Goal: Information Seeking & Learning: Learn about a topic

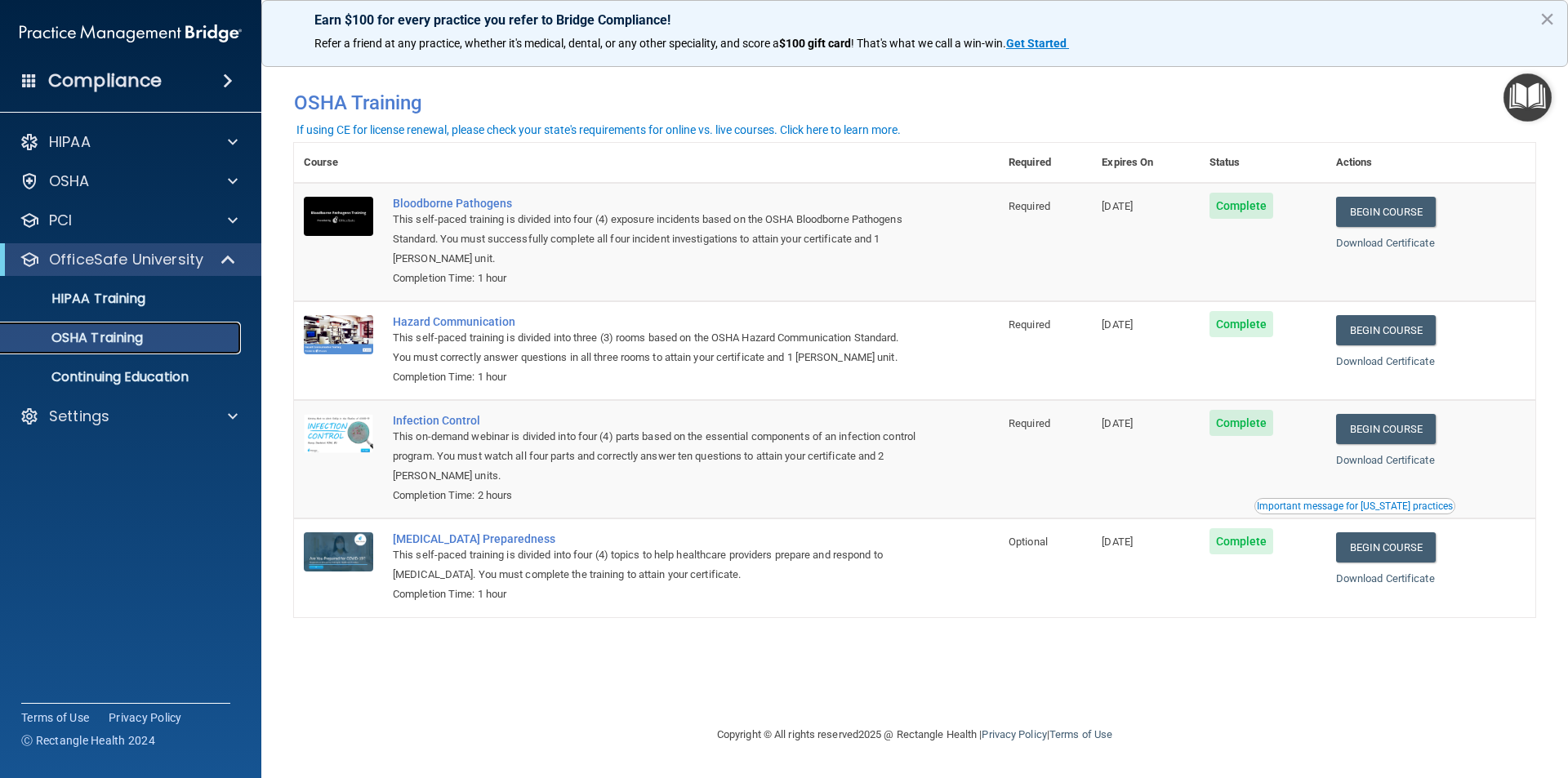
click at [132, 333] on p "OSHA Training" at bounding box center [77, 338] width 132 height 16
click at [130, 302] on p "HIPAA Training" at bounding box center [78, 299] width 135 height 16
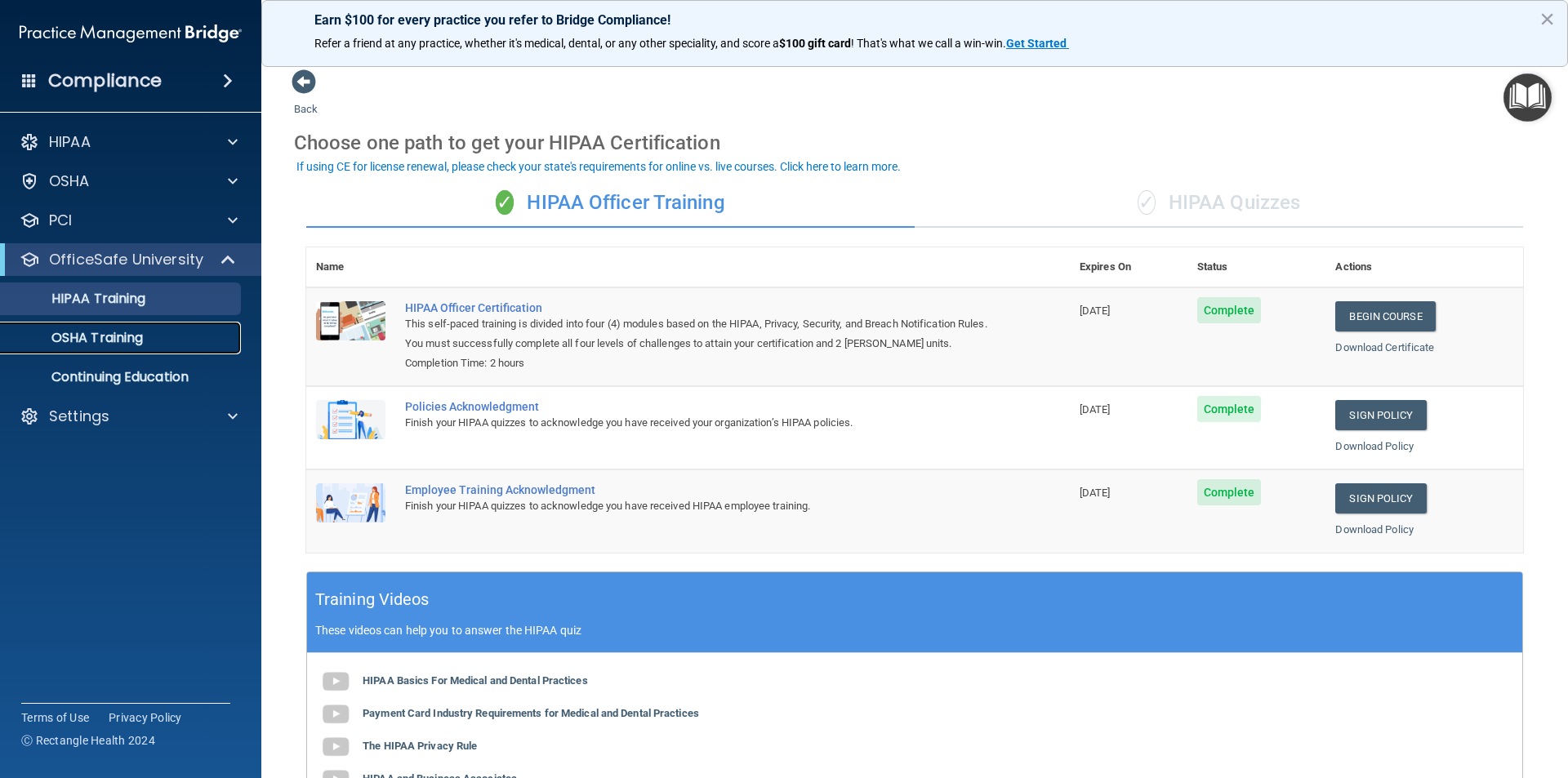
click at [123, 350] on link "OSHA Training" at bounding box center [112, 338] width 258 height 33
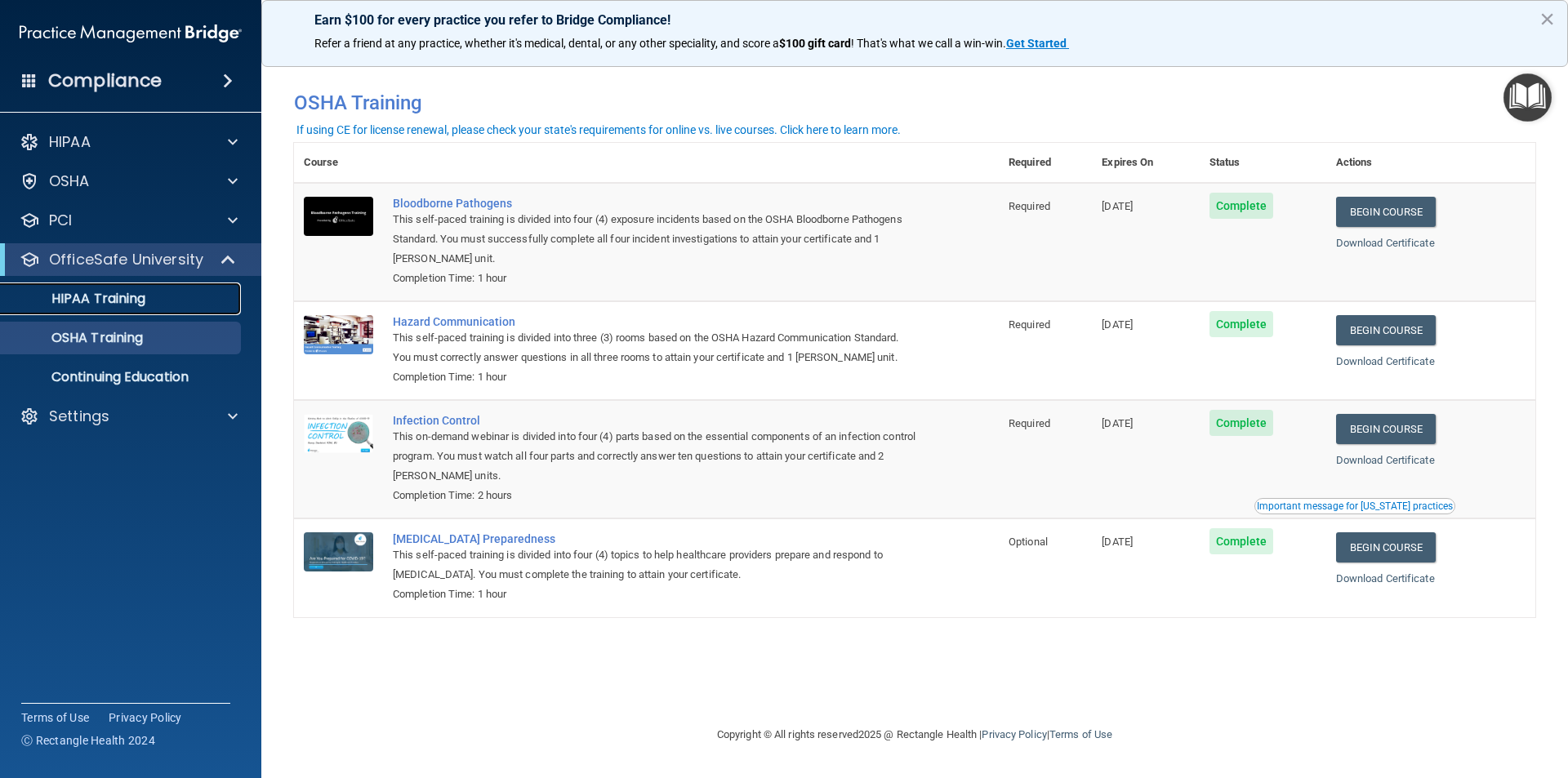
click at [126, 309] on link "HIPAA Training" at bounding box center [112, 299] width 258 height 33
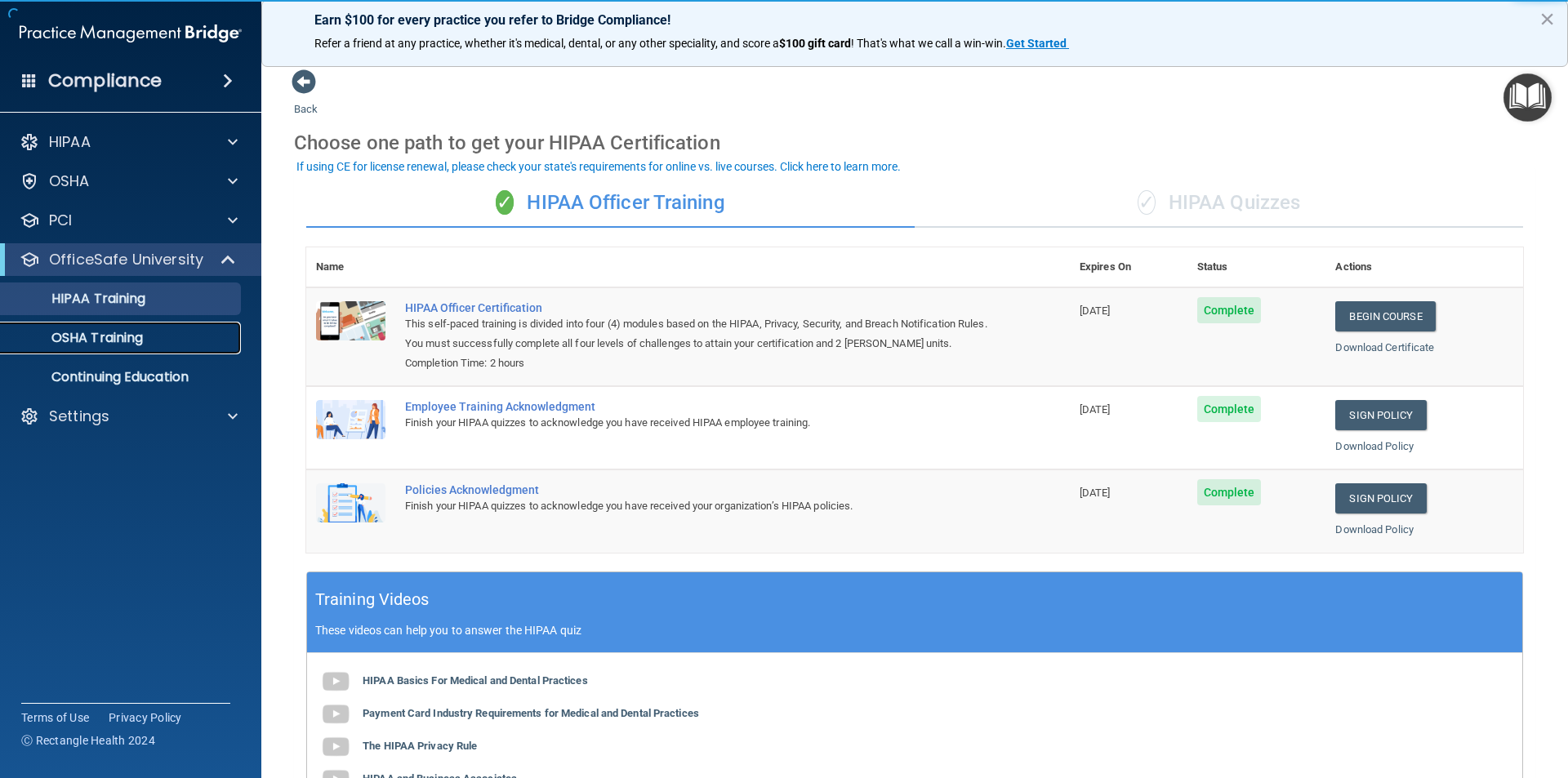
click at [123, 345] on p "OSHA Training" at bounding box center [77, 338] width 132 height 16
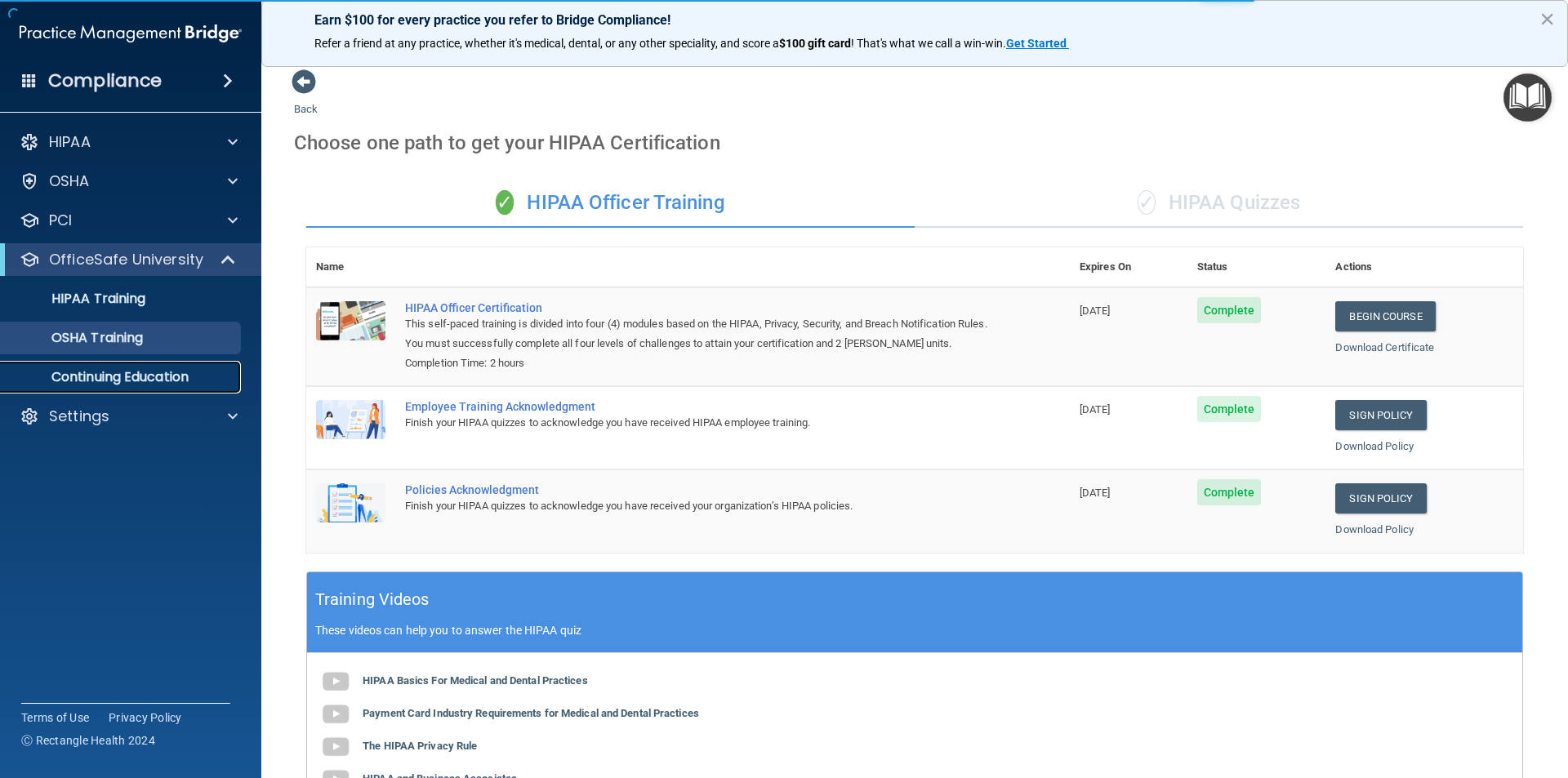
click at [119, 369] on p "Continuing Education" at bounding box center [122, 378] width 223 height 16
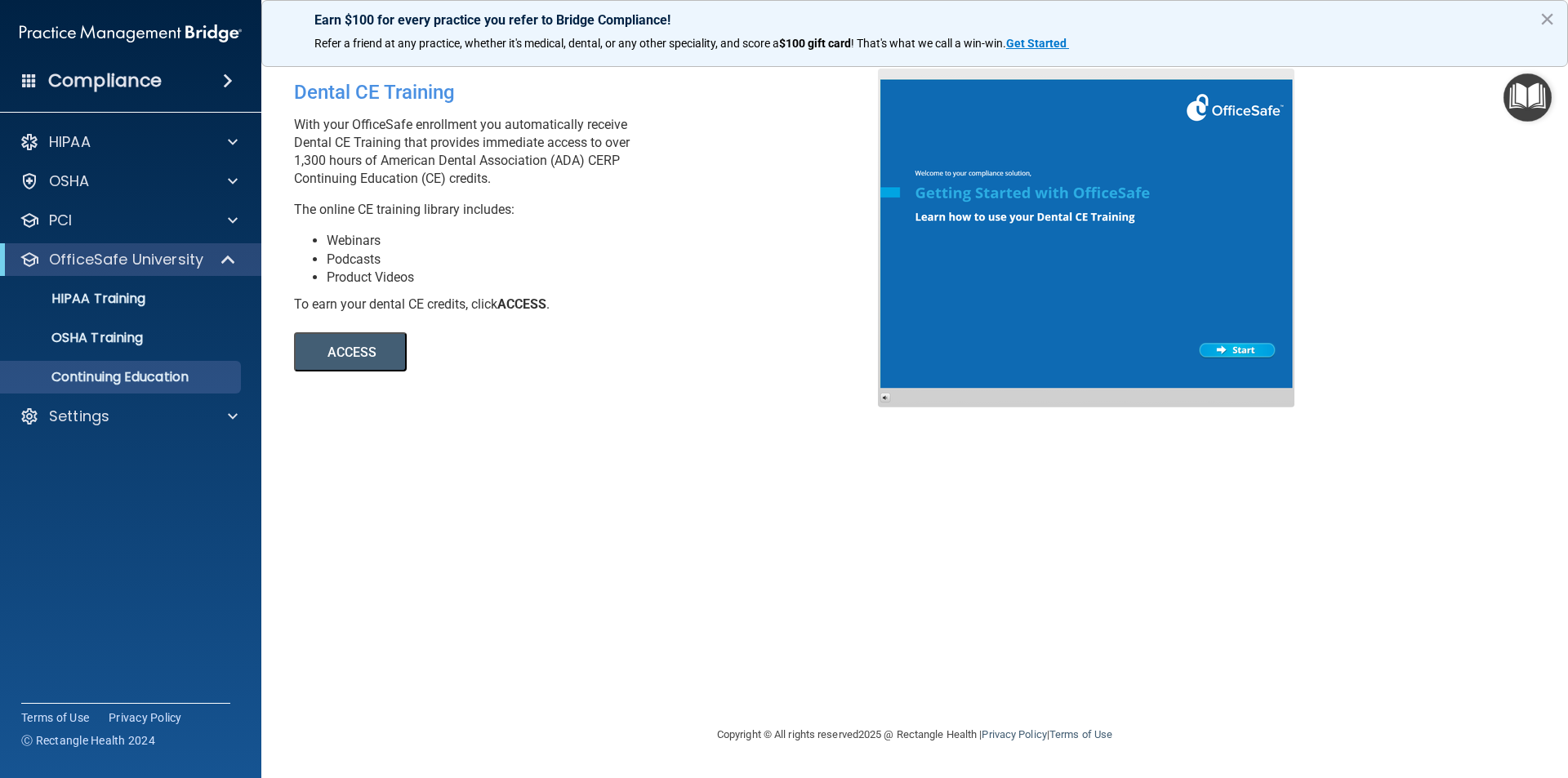
click at [370, 355] on button "ACCESS" at bounding box center [351, 352] width 113 height 39
